Goal: Find specific page/section

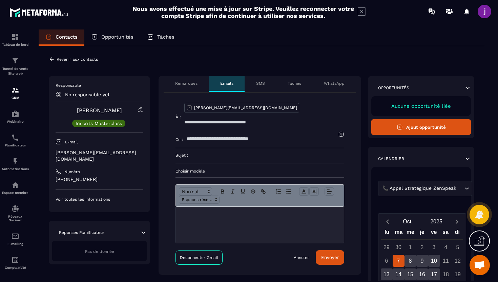
click at [53, 61] on icon at bounding box center [52, 59] width 6 height 6
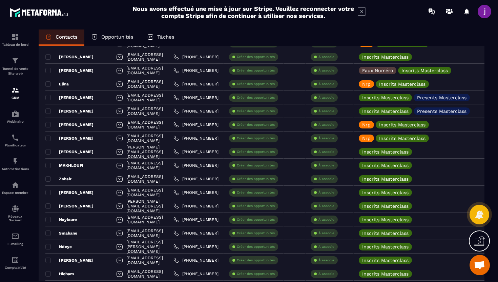
scroll to position [424, 0]
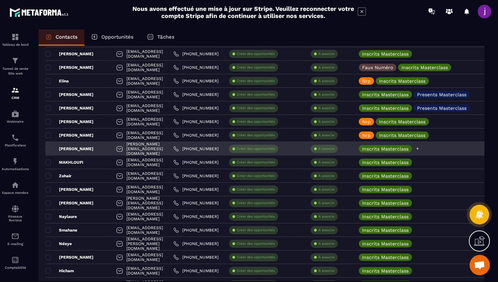
click at [420, 149] on icon at bounding box center [418, 148] width 4 height 4
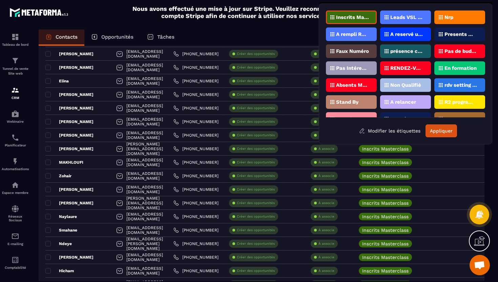
click at [461, 16] on div "Nrp" at bounding box center [460, 18] width 51 height 14
click at [437, 129] on button "Appliquer" at bounding box center [442, 130] width 32 height 13
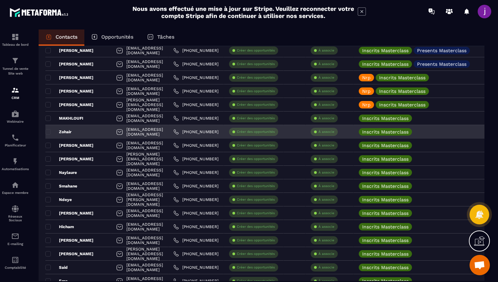
scroll to position [449, 0]
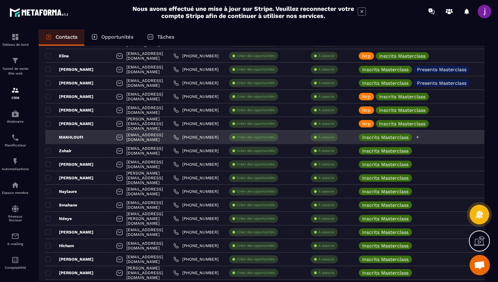
click at [420, 135] on icon at bounding box center [418, 137] width 4 height 4
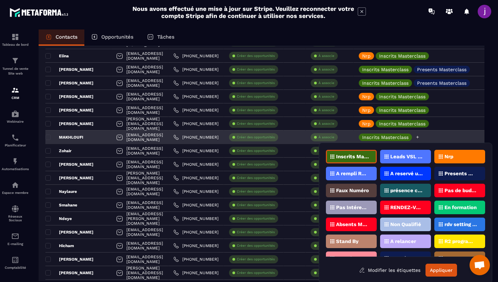
scroll to position [2, 0]
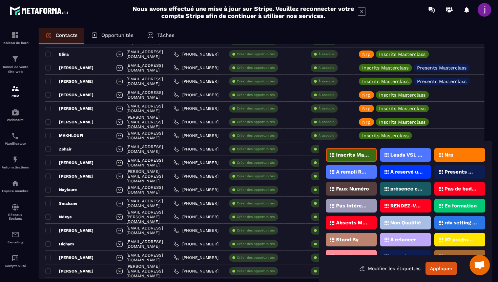
click at [457, 155] on div "Nrp" at bounding box center [460, 155] width 51 height 14
click at [434, 268] on button "Appliquer" at bounding box center [442, 268] width 32 height 13
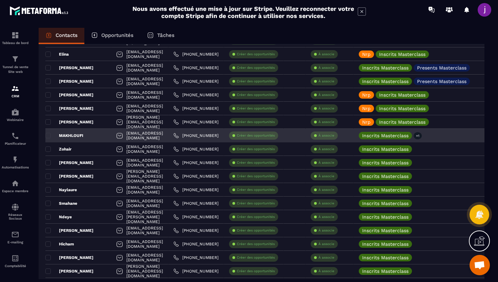
scroll to position [0, 0]
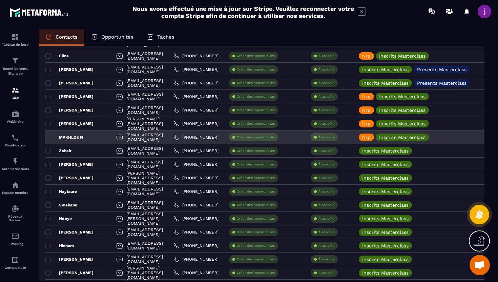
click at [87, 138] on div "MAKHLOUFI" at bounding box center [78, 138] width 66 height 14
